Goal: Transaction & Acquisition: Obtain resource

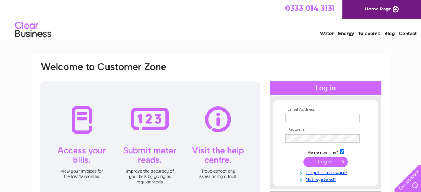
type input "[EMAIL_ADDRESS][DOMAIN_NAME]"
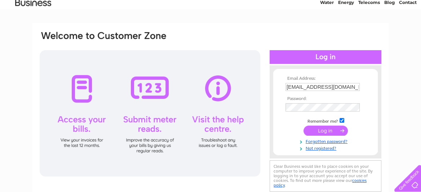
scroll to position [35, 0]
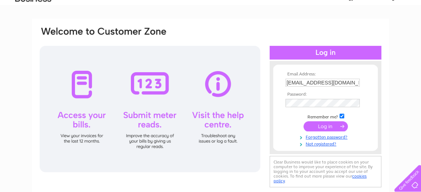
click at [315, 129] on input "submit" at bounding box center [325, 126] width 44 height 10
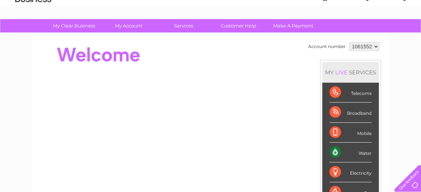
scroll to position [43, 0]
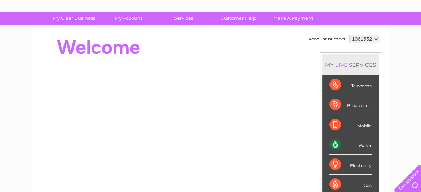
click at [343, 146] on div "Water" at bounding box center [350, 145] width 42 height 20
click at [358, 144] on div "Water" at bounding box center [350, 145] width 42 height 20
click at [336, 144] on div "Water" at bounding box center [350, 145] width 42 height 20
drag, startPoint x: 336, startPoint y: 144, endPoint x: 365, endPoint y: 143, distance: 29.2
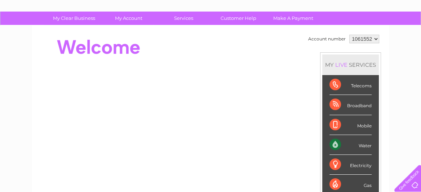
click at [365, 143] on div "Water" at bounding box center [350, 145] width 42 height 20
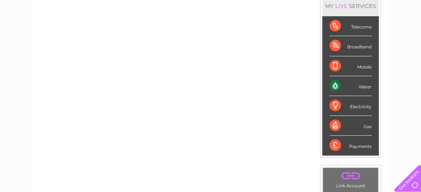
scroll to position [101, 0]
click at [362, 88] on div "Water" at bounding box center [350, 86] width 42 height 20
click at [336, 86] on div "Water" at bounding box center [350, 86] width 42 height 20
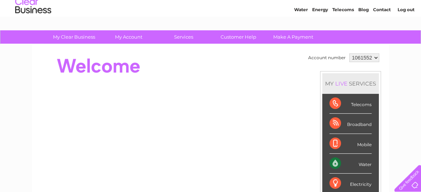
scroll to position [21, 0]
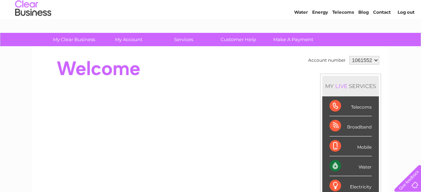
click at [298, 14] on link "Water" at bounding box center [301, 11] width 14 height 5
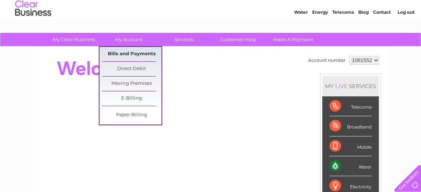
click at [128, 50] on link "Bills and Payments" at bounding box center [131, 54] width 59 height 14
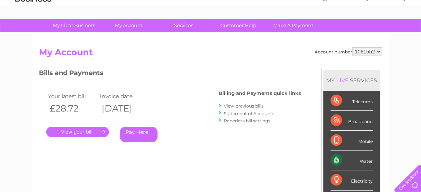
scroll to position [49, 0]
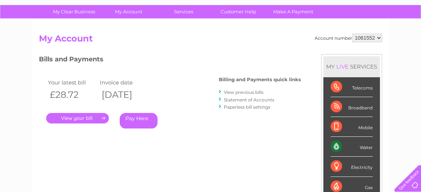
click at [89, 120] on link "." at bounding box center [77, 118] width 63 height 10
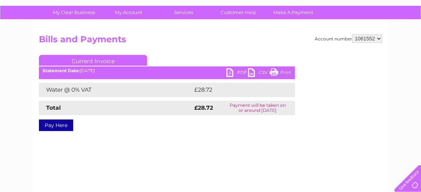
scroll to position [47, 0]
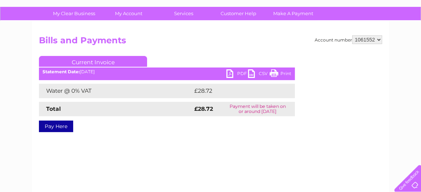
click at [229, 73] on link "PDF" at bounding box center [237, 74] width 22 height 10
